Goal: Check status

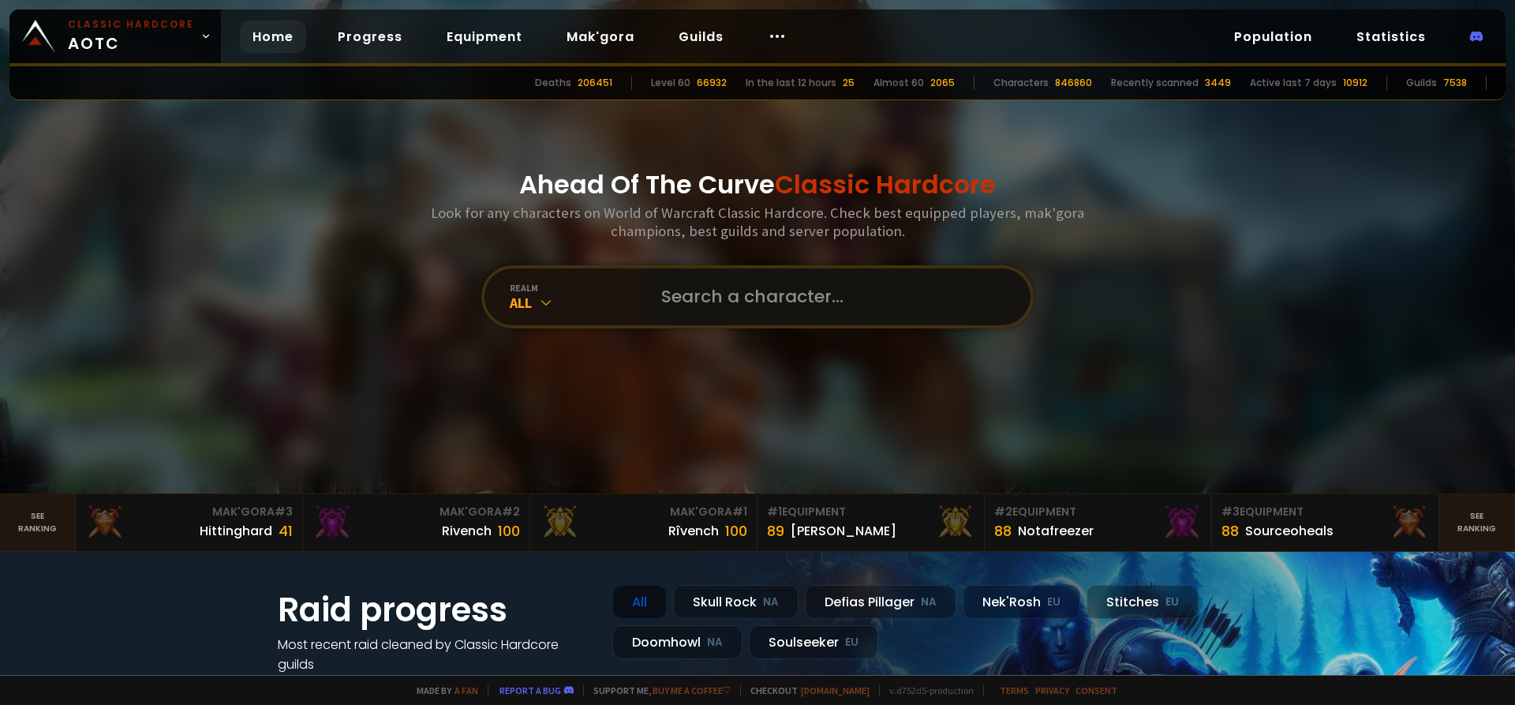
click at [723, 290] on input "text" at bounding box center [832, 296] width 360 height 57
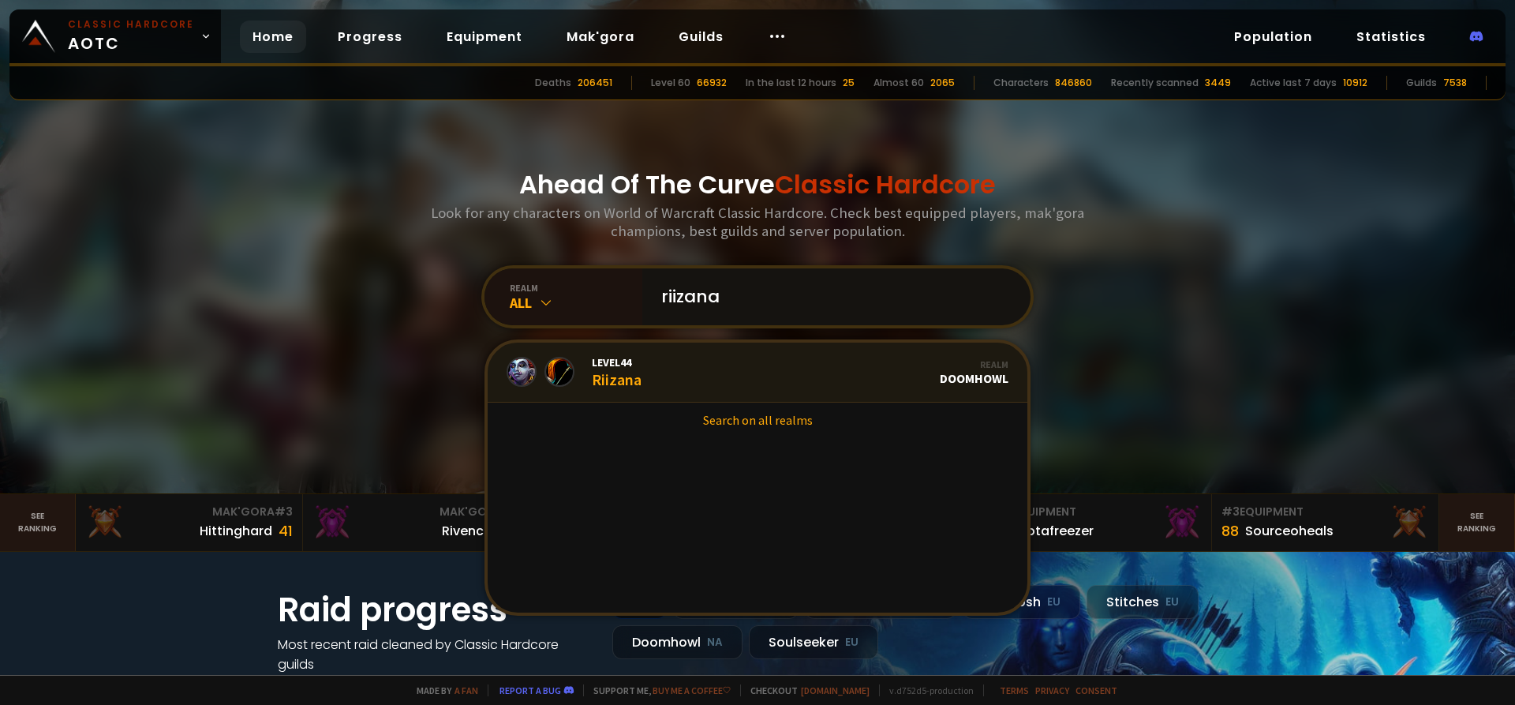
type input "riizana"
click at [667, 354] on link "Level 44 Riizana Realm Doomhowl" at bounding box center [758, 372] width 540 height 60
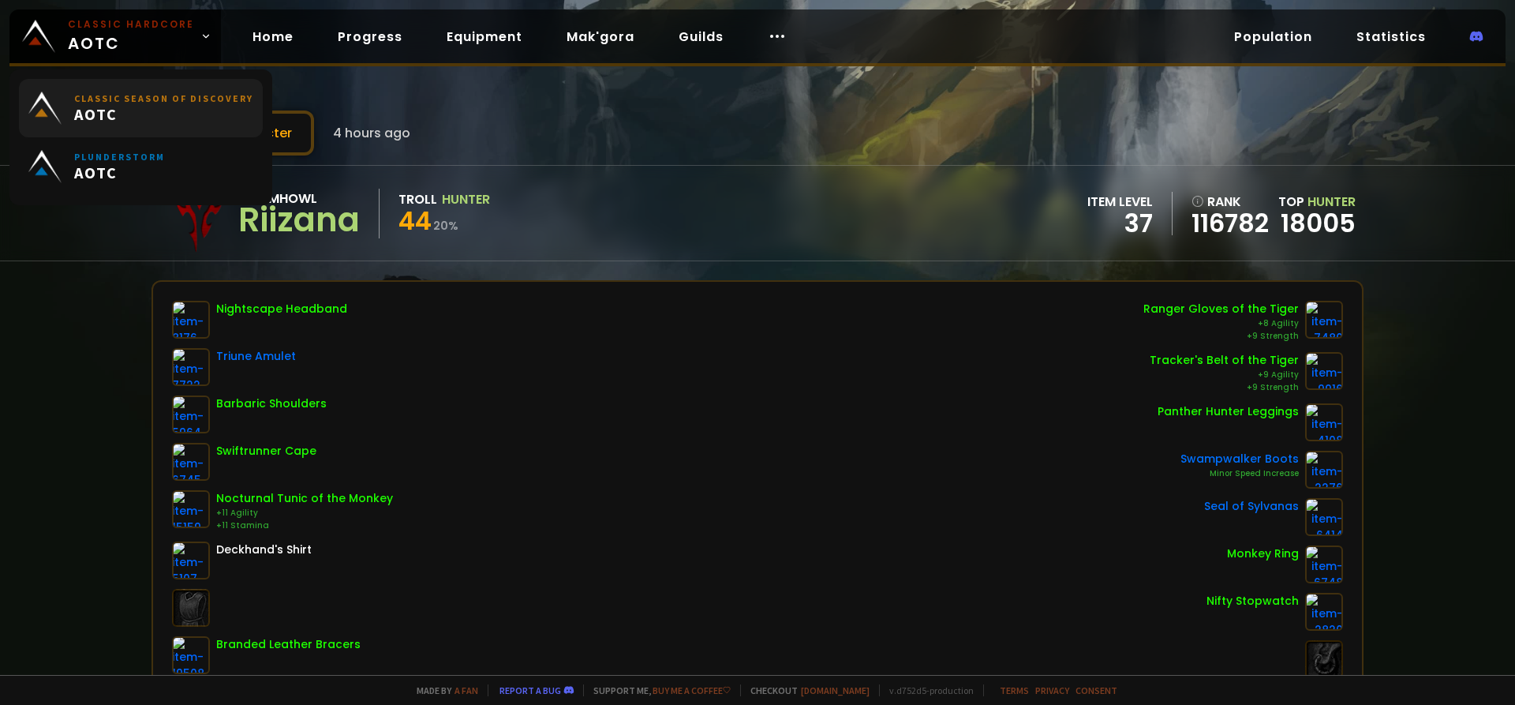
click at [203, 113] on span "AOTC" at bounding box center [163, 114] width 179 height 20
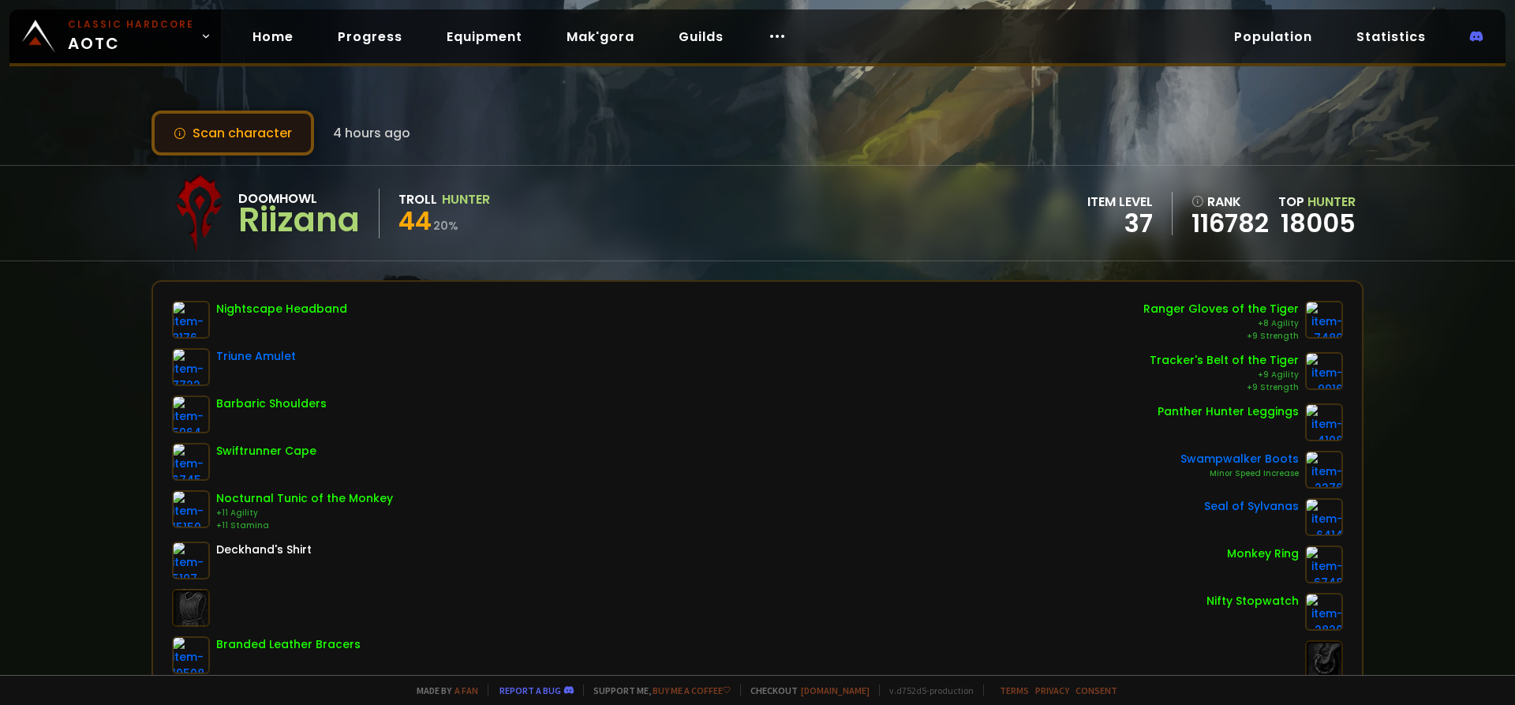
click at [281, 130] on button "Scan character" at bounding box center [233, 132] width 163 height 45
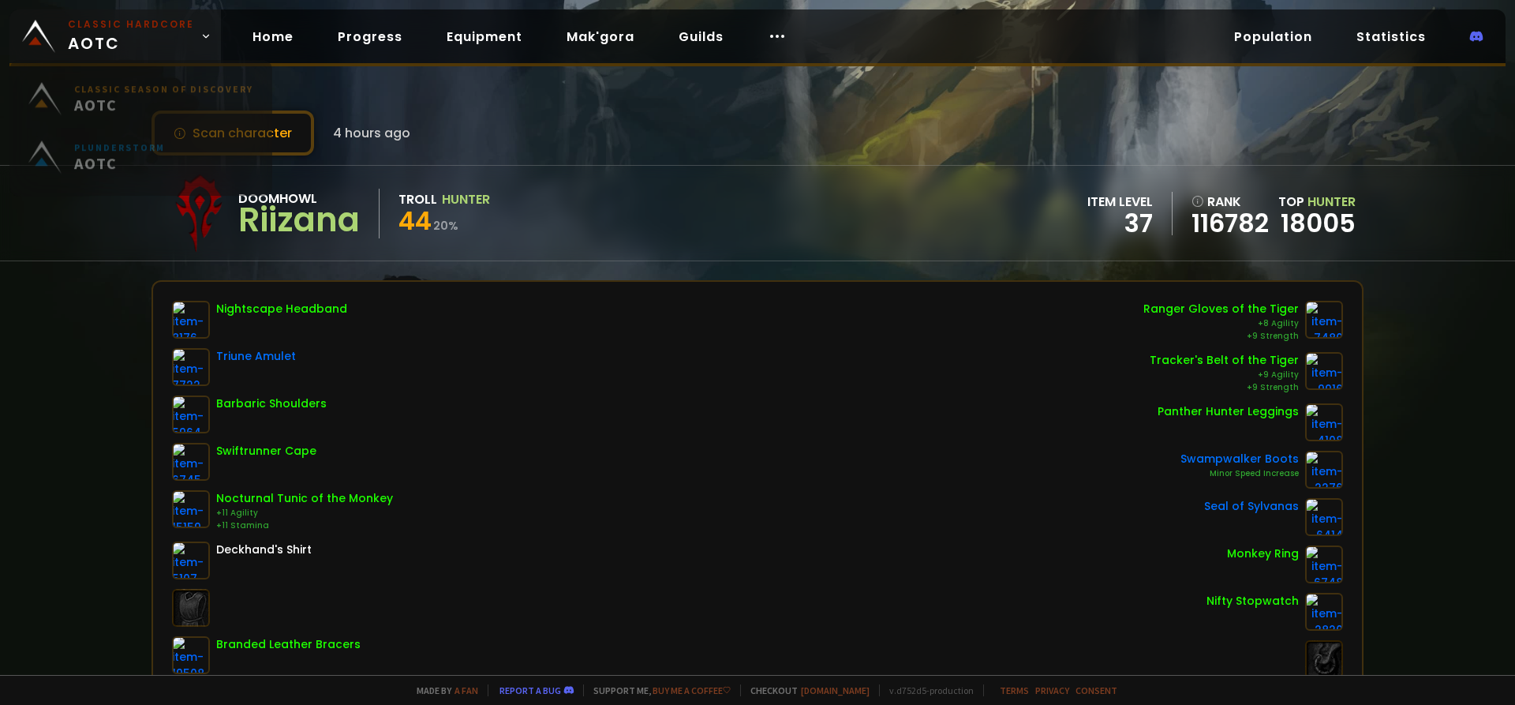
click at [133, 29] on small "Classic Hardcore" at bounding box center [131, 24] width 126 height 14
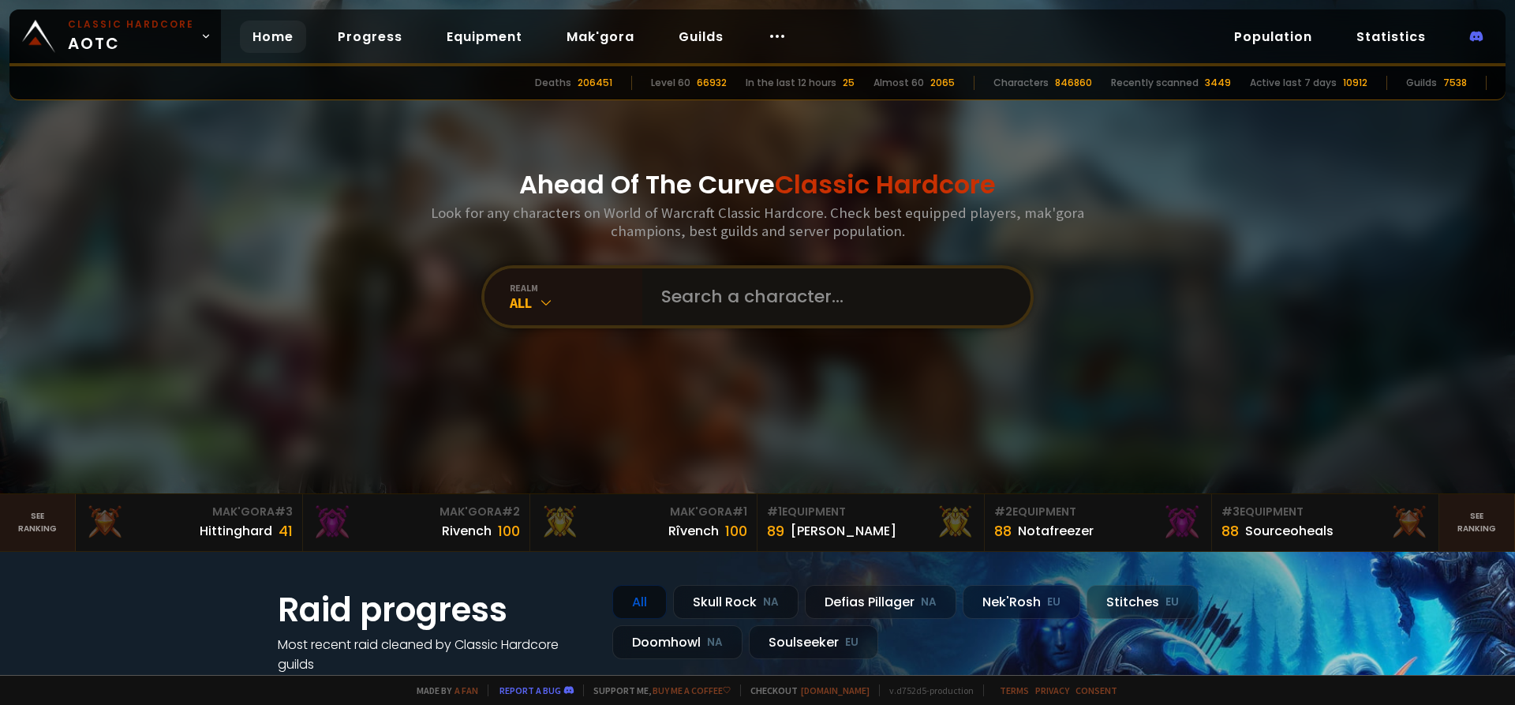
click at [753, 298] on input "text" at bounding box center [832, 296] width 360 height 57
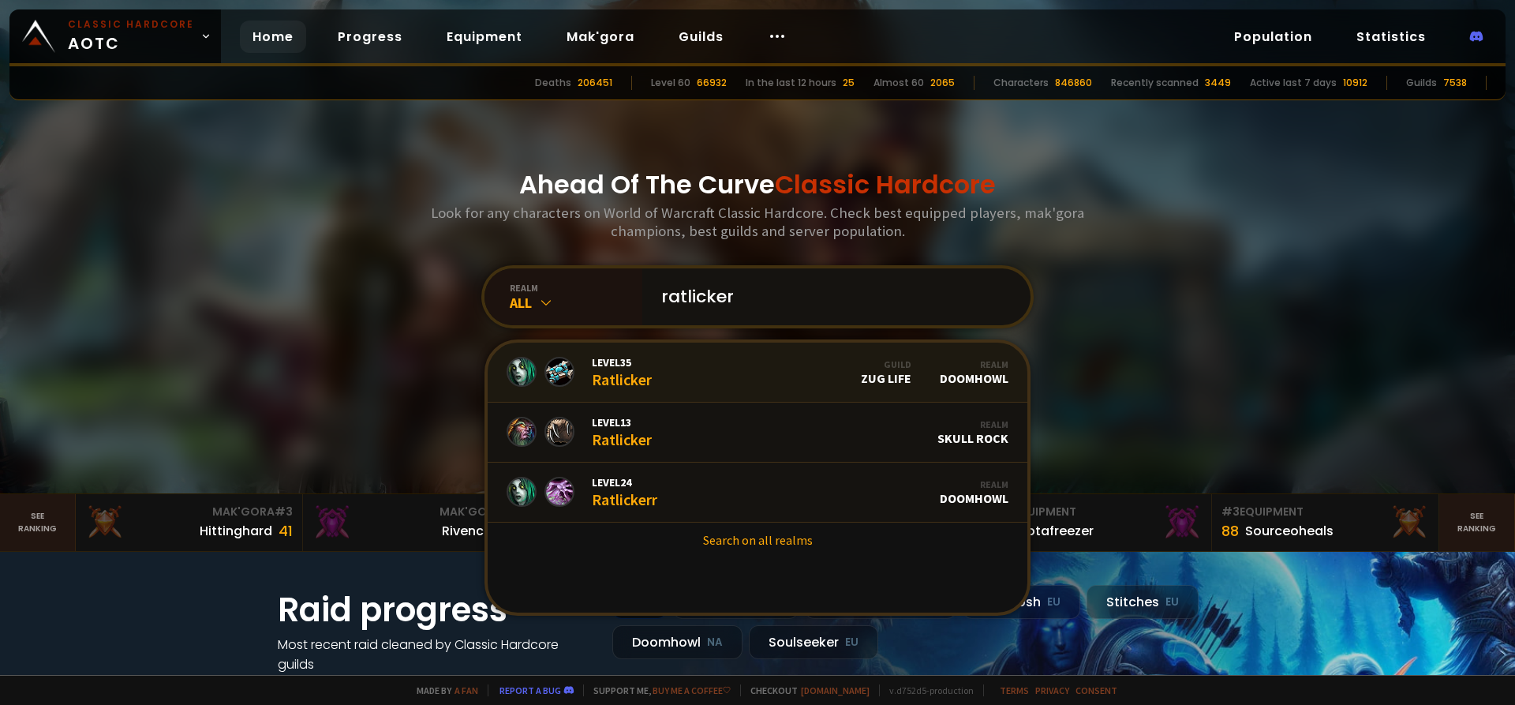
type input "ratlicker"
click at [736, 369] on link "Level 35 Ratlicker Guild Zug Life Realm Doomhowl" at bounding box center [758, 372] width 540 height 60
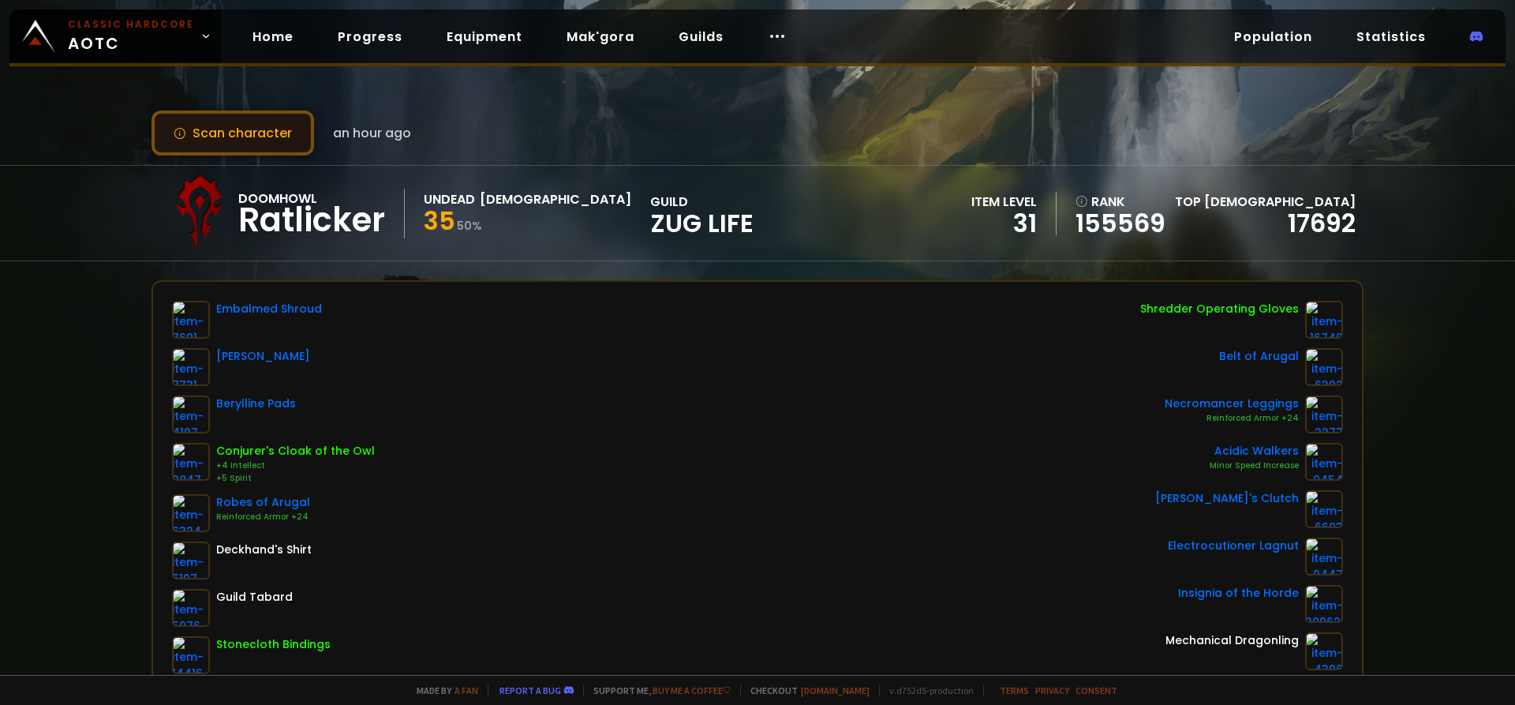
click at [263, 129] on button "Scan character" at bounding box center [233, 132] width 163 height 45
click at [209, 122] on button "Scan character" at bounding box center [233, 132] width 163 height 45
